Goal: Task Accomplishment & Management: Manage account settings

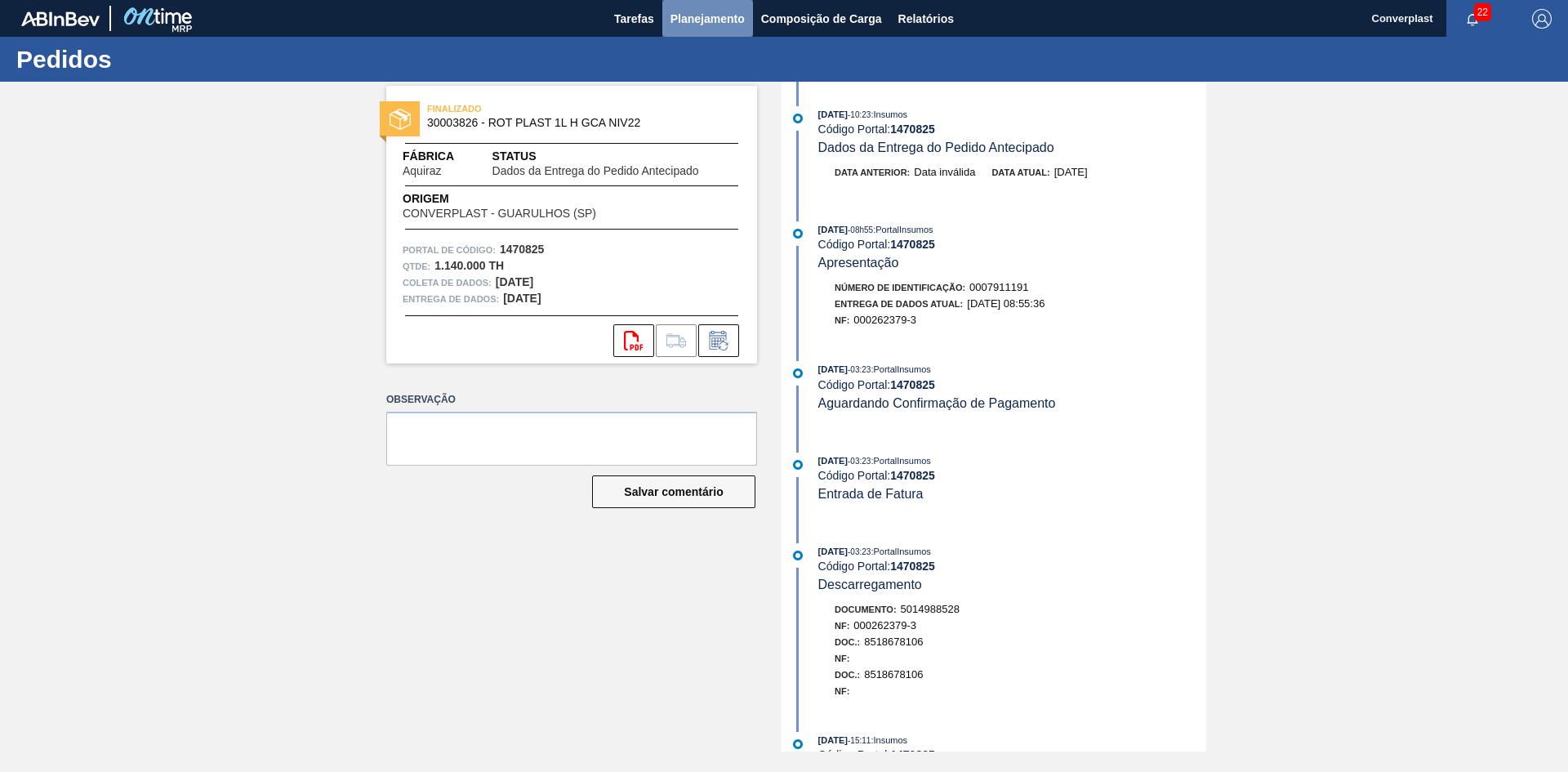
click at [676, 27] on font "Planejamento" at bounding box center [708, 19] width 75 height 19
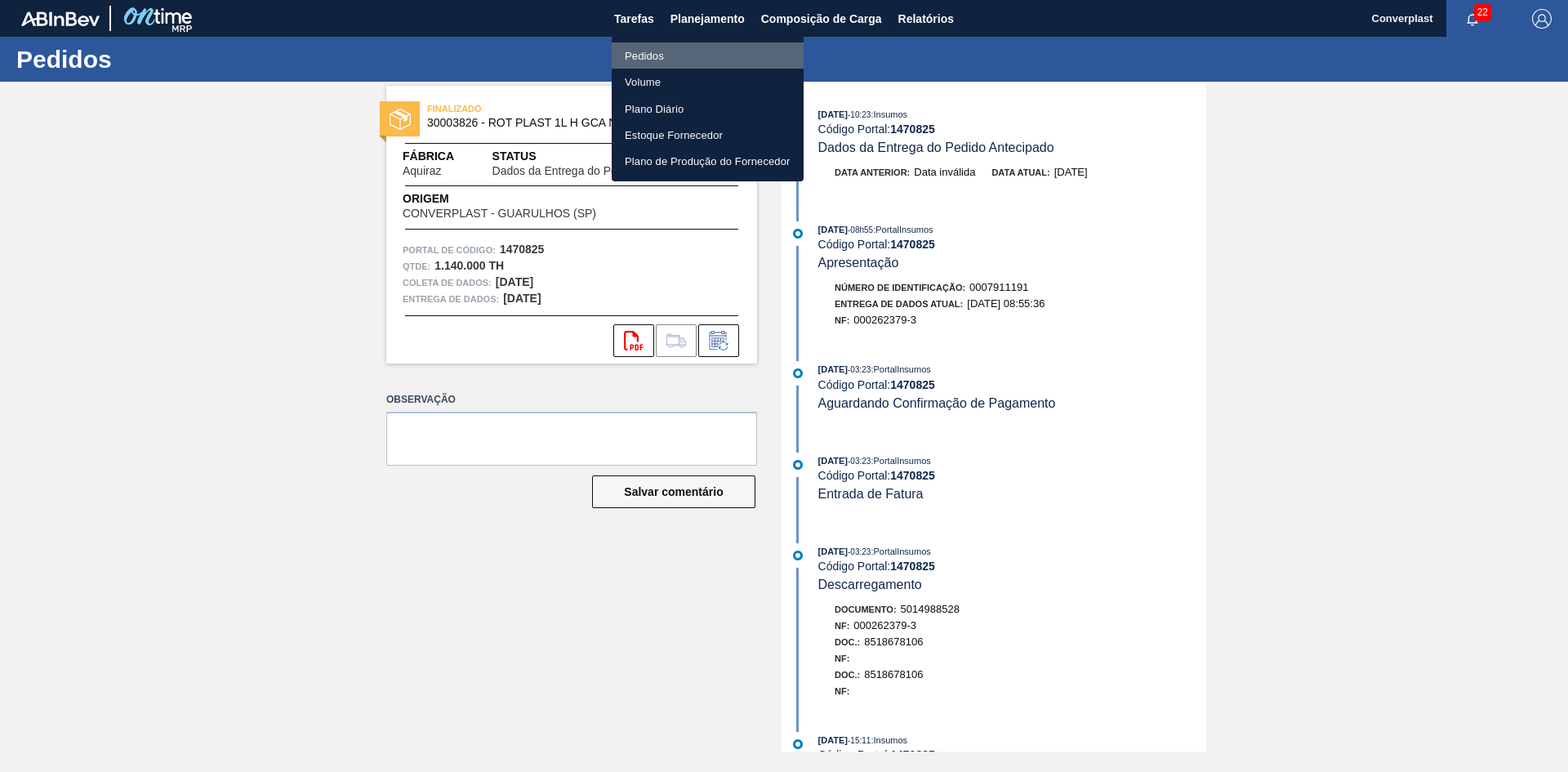
click at [632, 58] on font "Pedidos" at bounding box center [644, 56] width 39 height 12
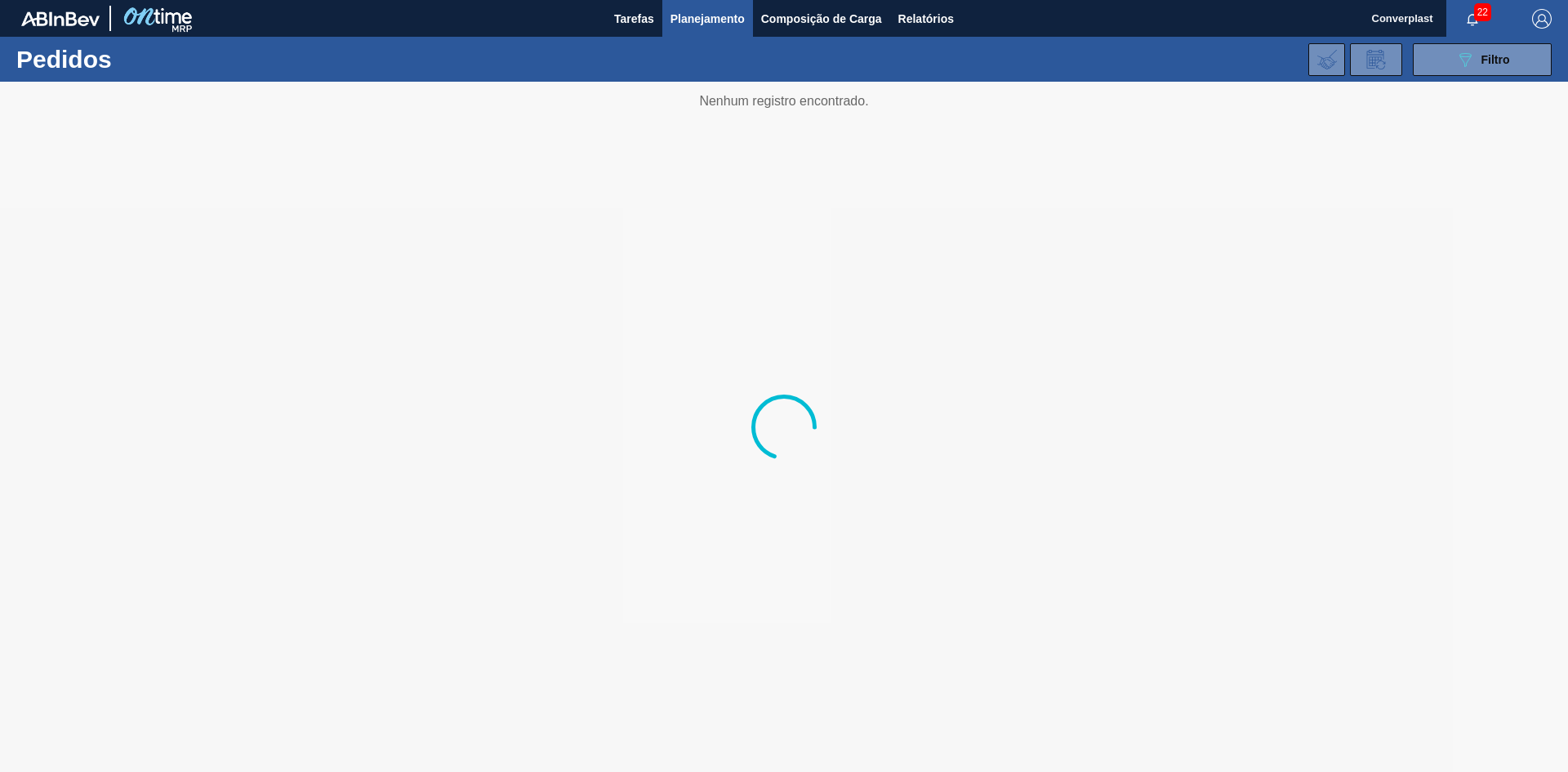
click at [1411, 58] on div "089F7B8B-B2A5-4AFE-B5C0-19BA573D28AC Filtro Código Pedido Portal × 2012840 Códi…" at bounding box center [909, 59] width 1299 height 49
click at [1439, 64] on button "089F7B8B-B2A5-4AFE-B5C0-19BA573D28AC Filtro" at bounding box center [1482, 59] width 139 height 33
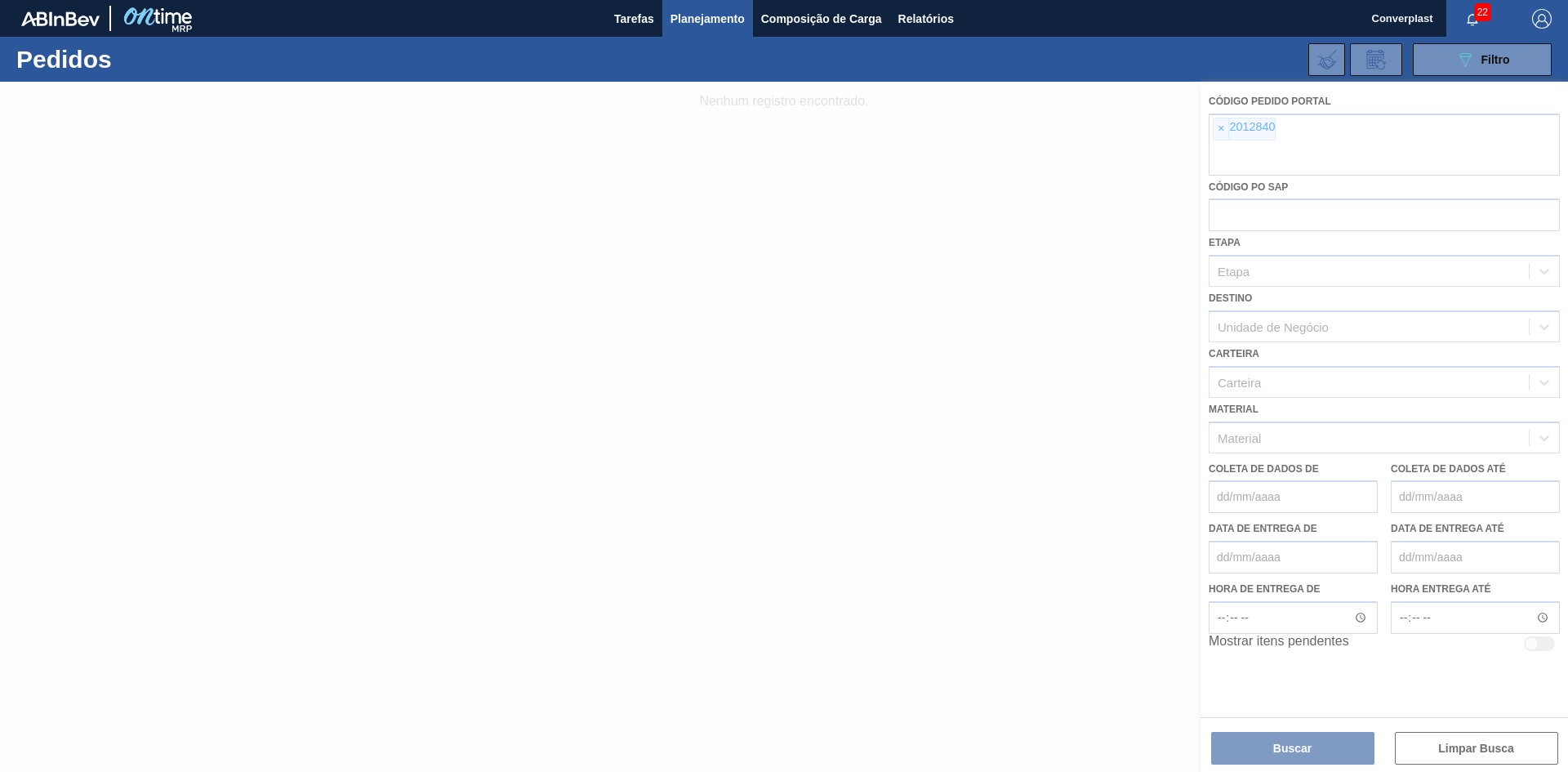
click at [1215, 130] on div at bounding box center [784, 426] width 1568 height 690
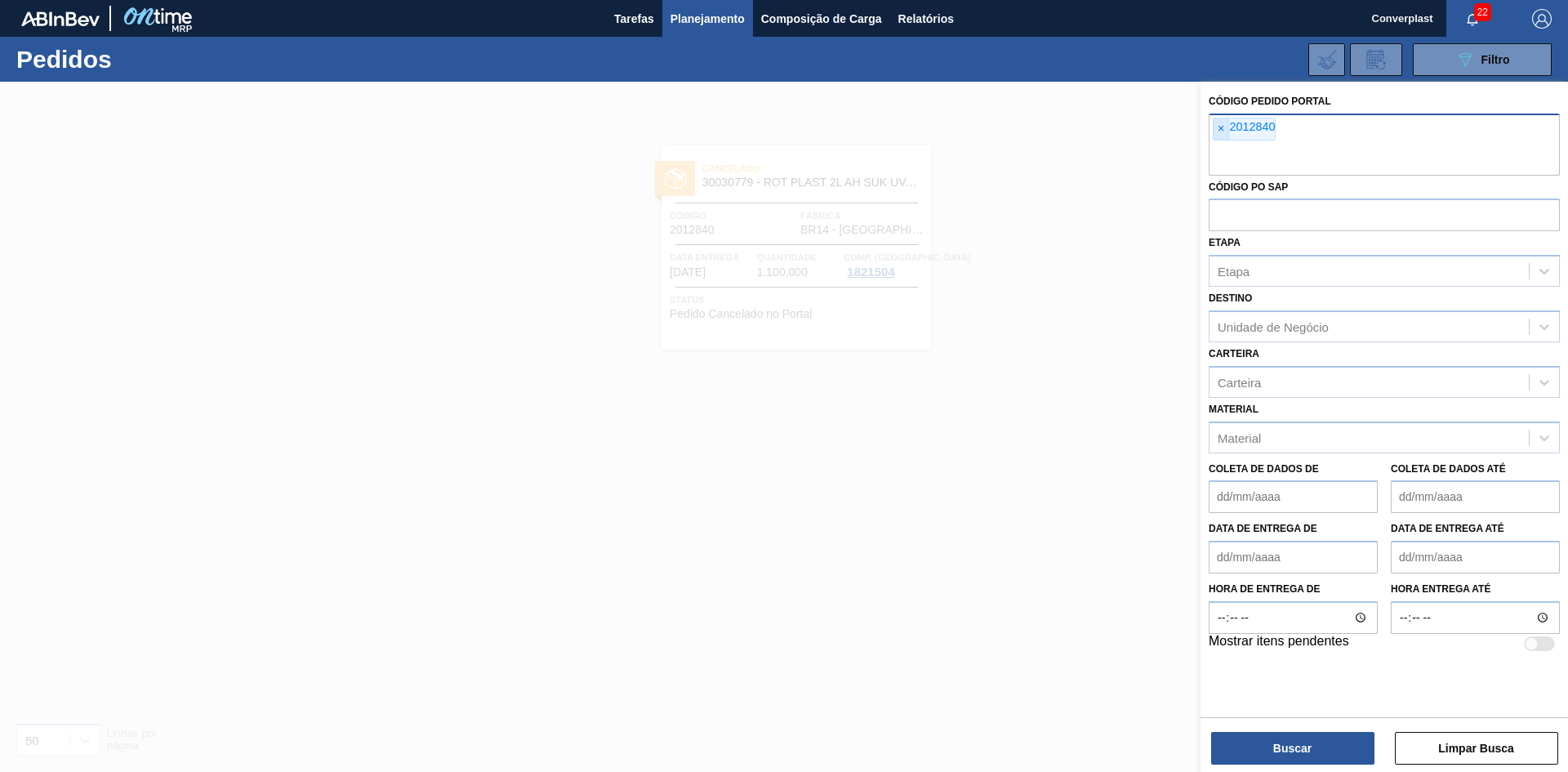
click at [1215, 125] on span "×" at bounding box center [1221, 129] width 15 height 21
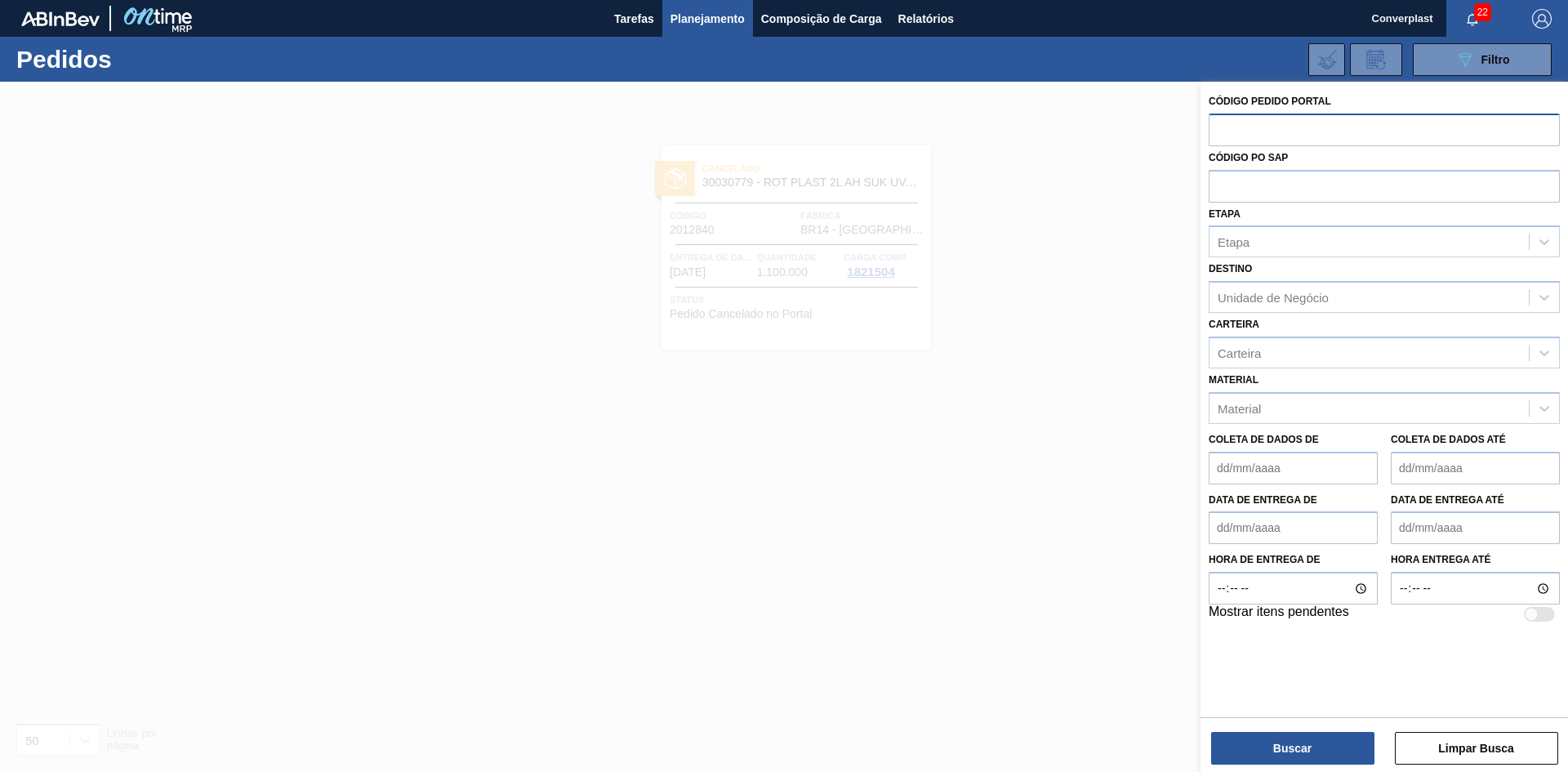
click at [1223, 127] on input "text" at bounding box center [1384, 129] width 351 height 31
paste input "2023525"
type input "2023525"
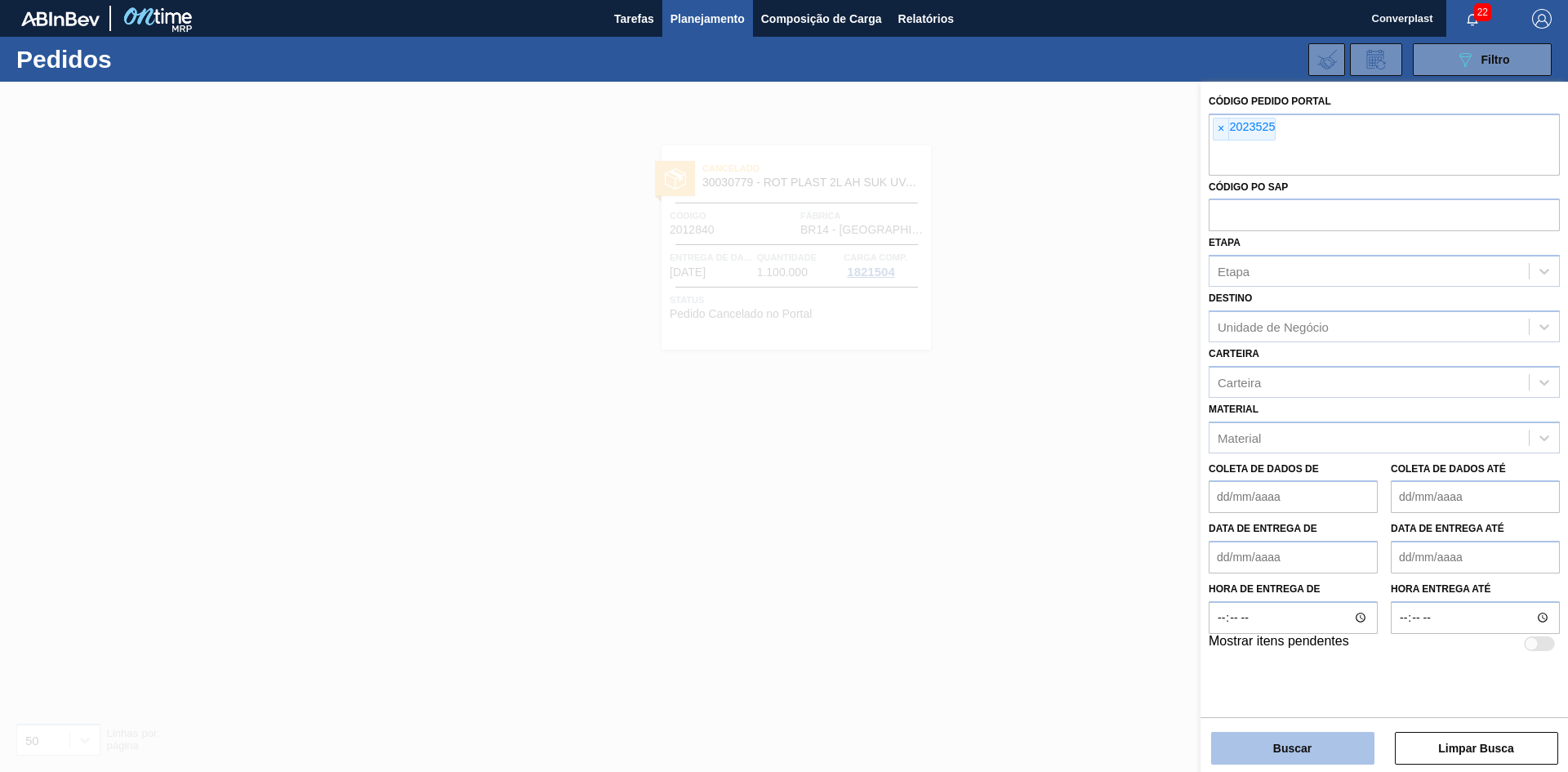
click at [1300, 755] on button "Buscar" at bounding box center [1293, 747] width 164 height 33
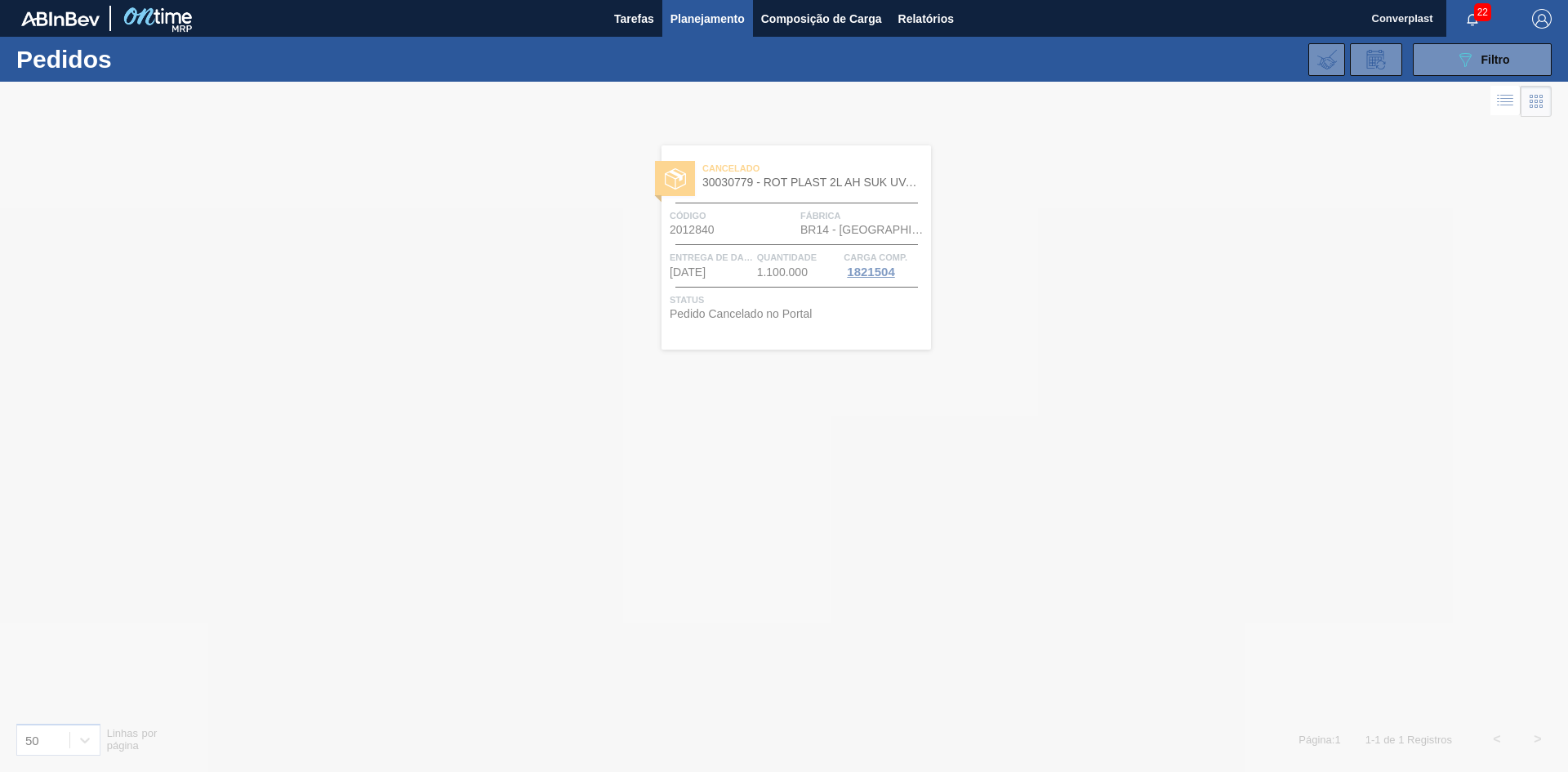
click at [960, 126] on div at bounding box center [784, 426] width 1568 height 690
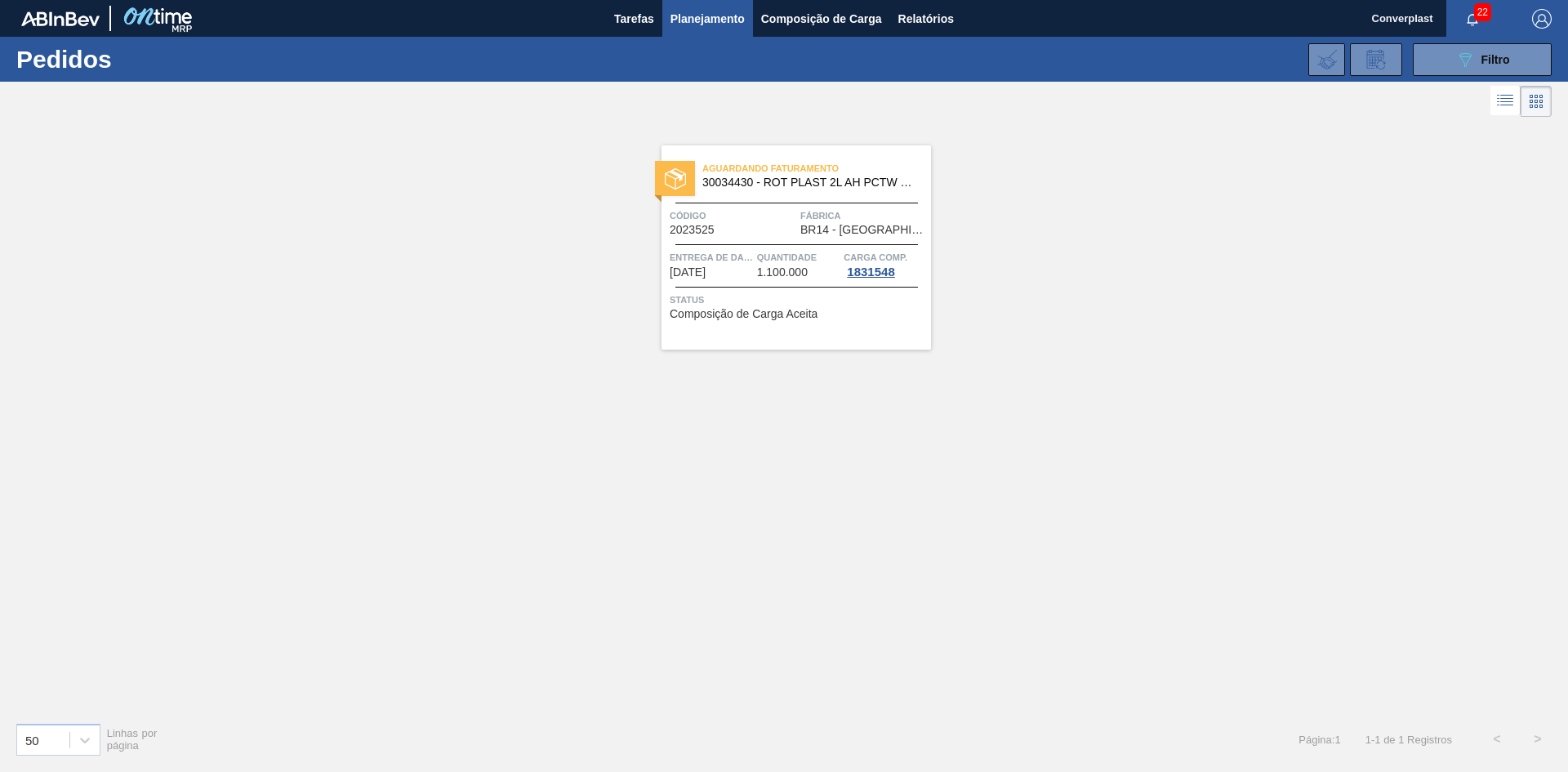
click at [742, 281] on div "Aguardando Faturamento 30034430 - ROT PLAST 2L AH PCTW NIV25 Código 2023525 Fáb…" at bounding box center [797, 247] width 270 height 204
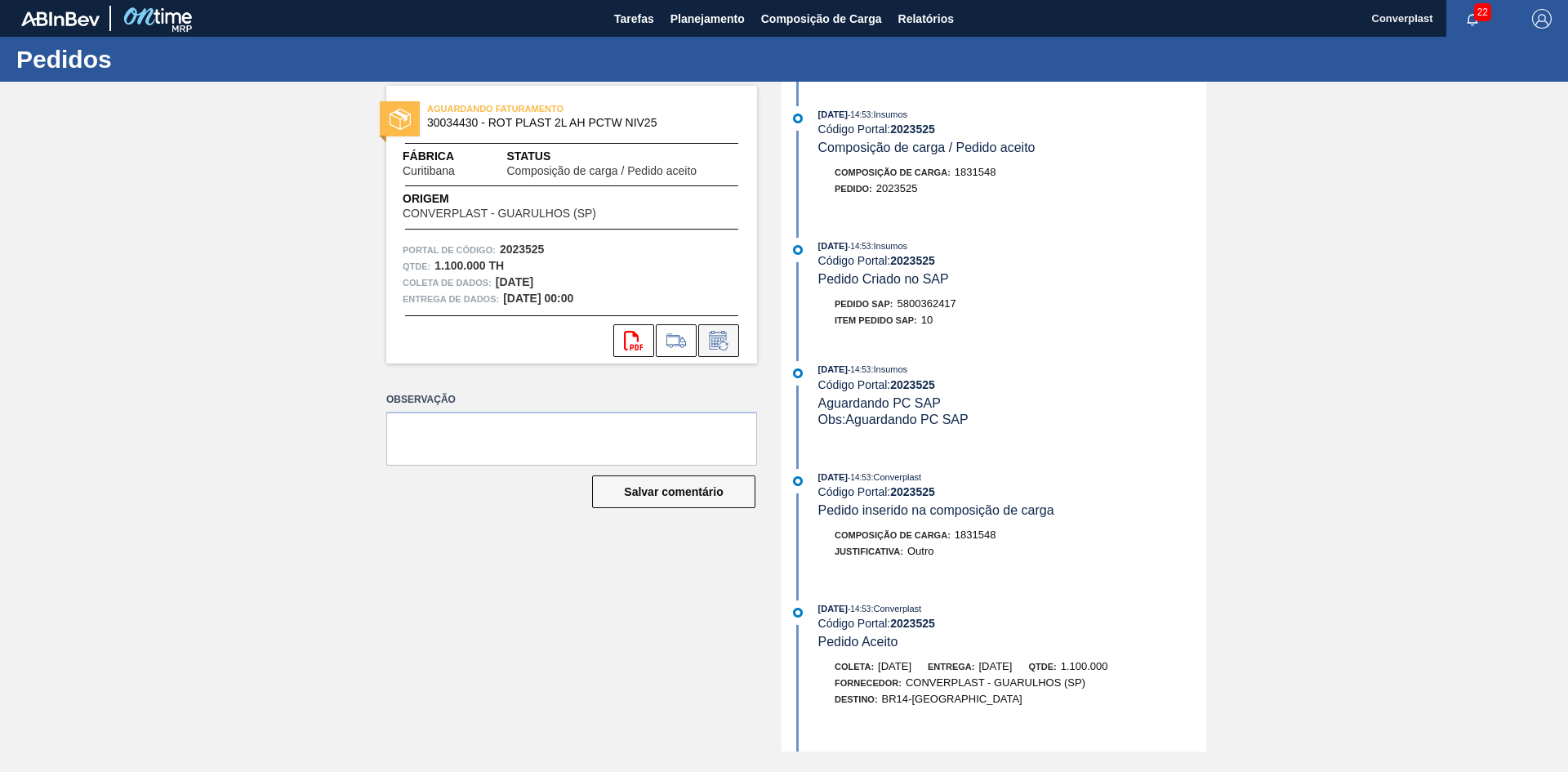
click at [713, 340] on icon at bounding box center [719, 340] width 26 height 19
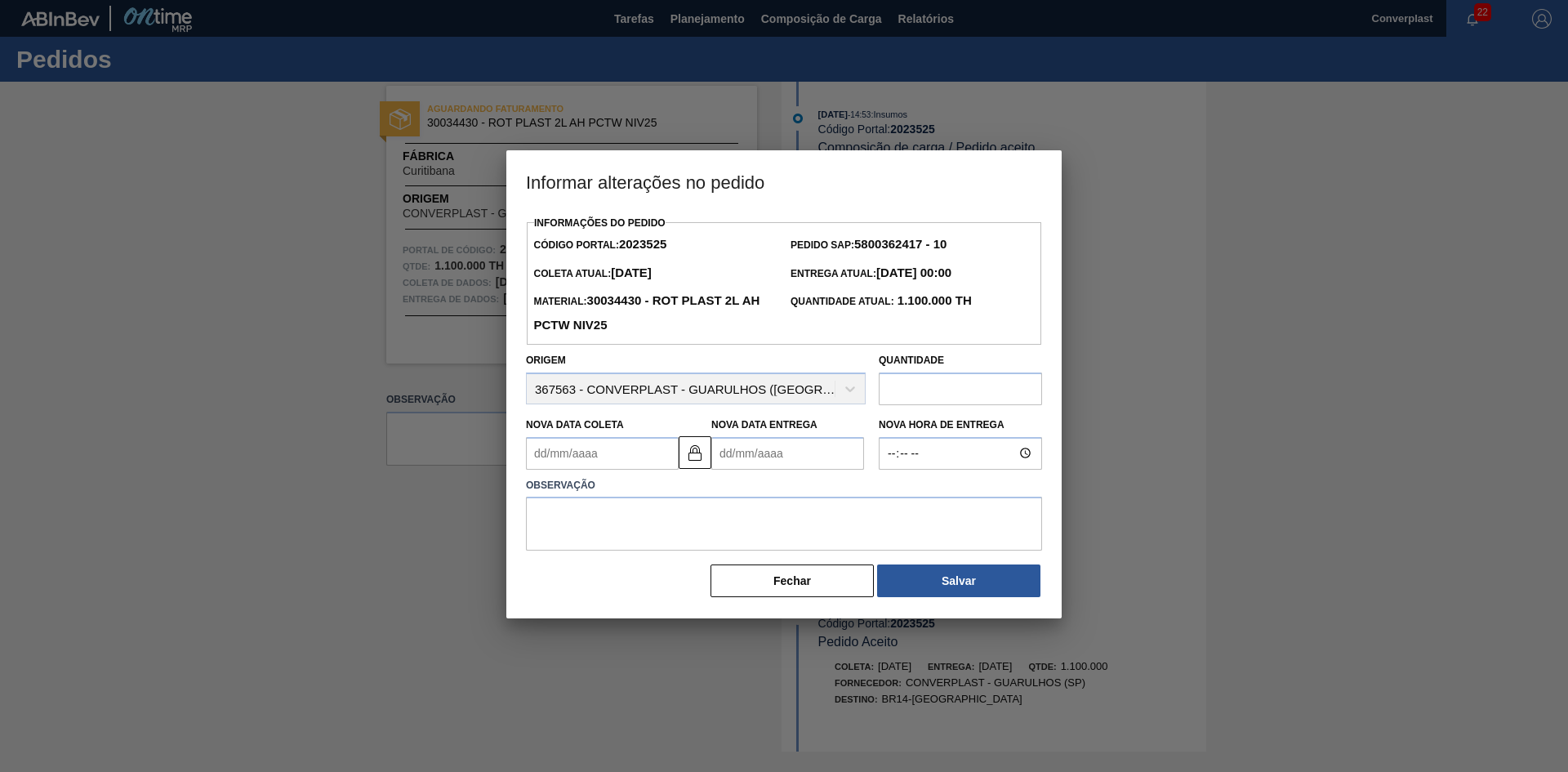
click at [904, 385] on input "text" at bounding box center [960, 388] width 164 height 33
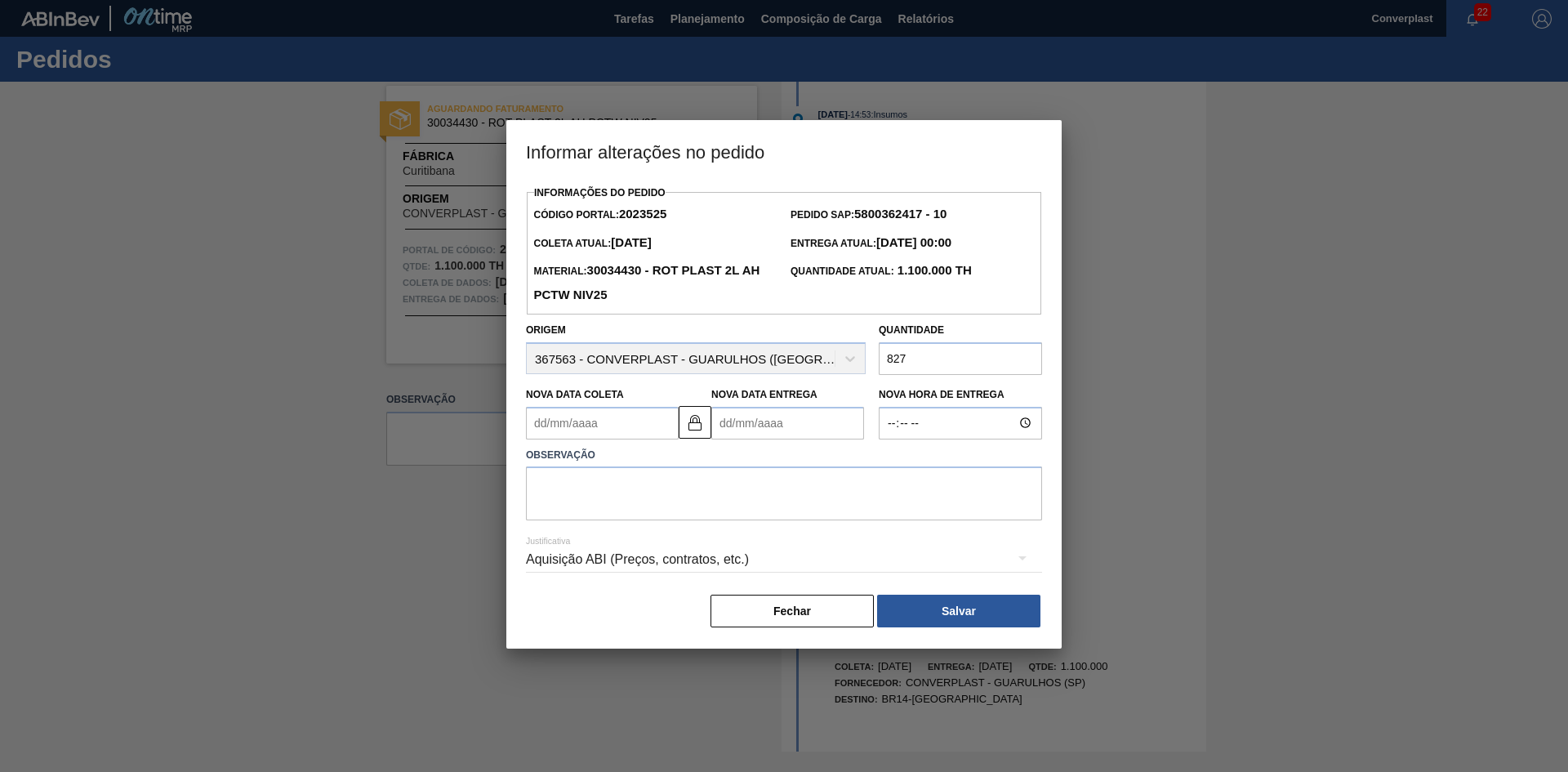
type input "827"
click at [794, 486] on textarea at bounding box center [784, 493] width 516 height 54
type textarea "ajuste qtde"
click at [935, 614] on button "Salvar" at bounding box center [959, 611] width 164 height 33
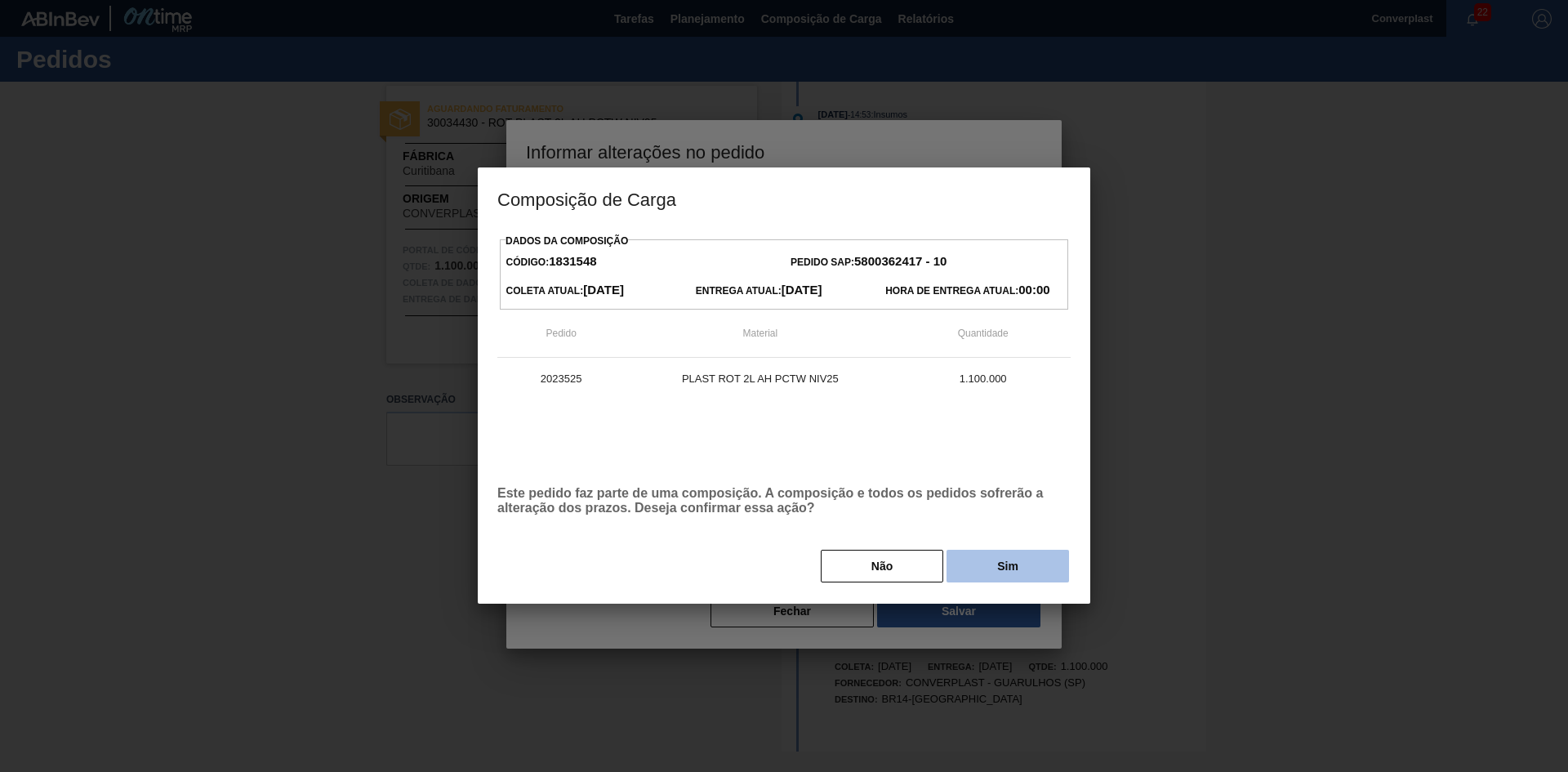
click at [983, 567] on button "Sim" at bounding box center [1008, 566] width 123 height 33
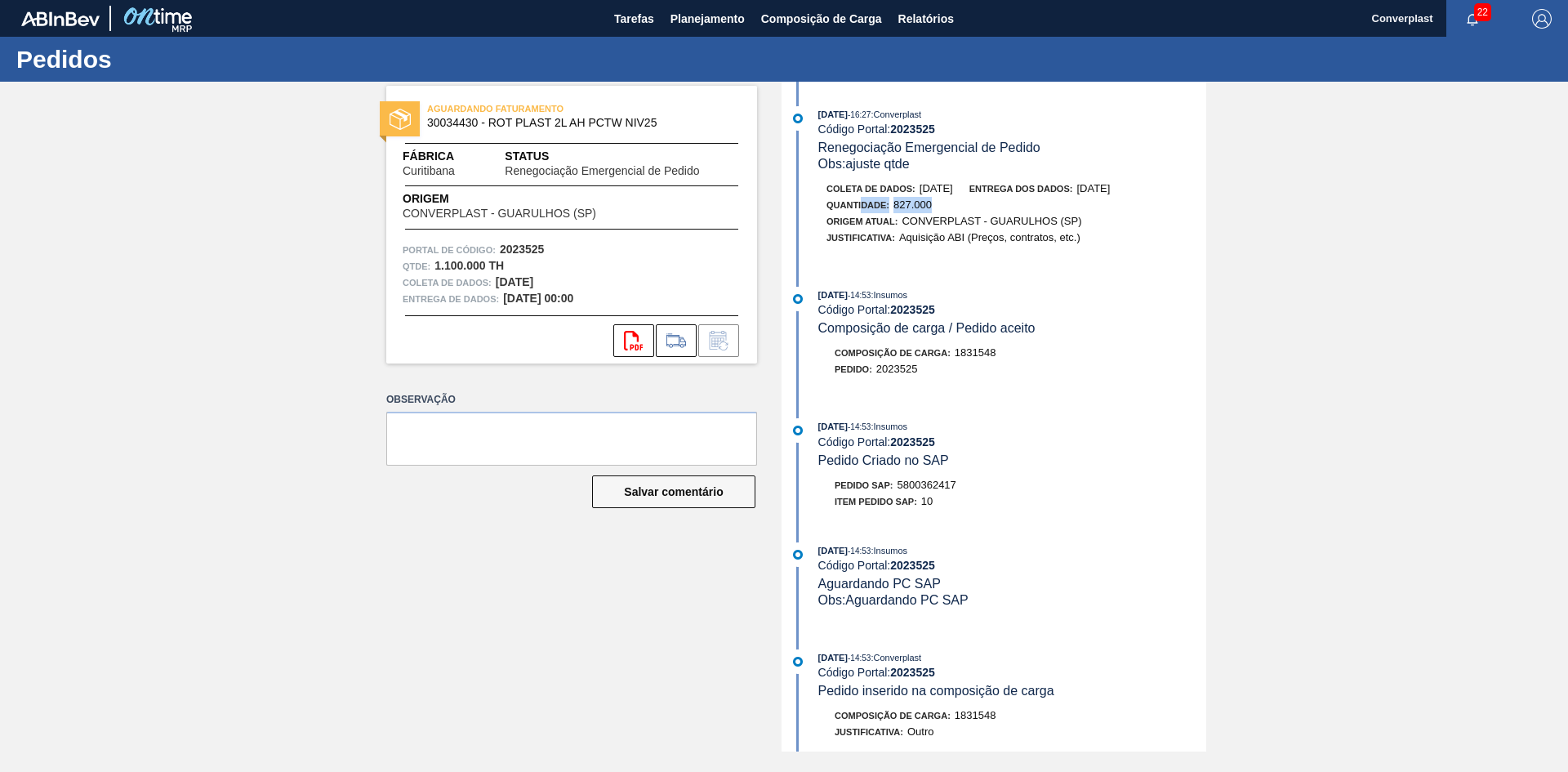
drag, startPoint x: 956, startPoint y: 206, endPoint x: 860, endPoint y: 198, distance: 96.3
click at [860, 198] on div "Quantidade : 827.000" at bounding box center [1020, 204] width 388 height 16
